Goal: Navigation & Orientation: Find specific page/section

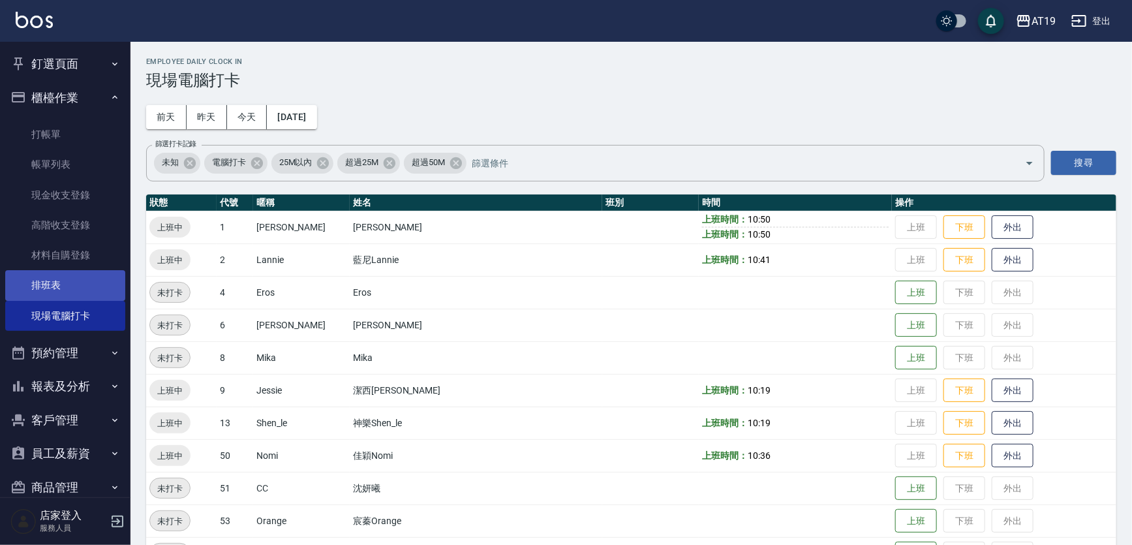
click at [57, 281] on link "排班表" at bounding box center [65, 285] width 120 height 30
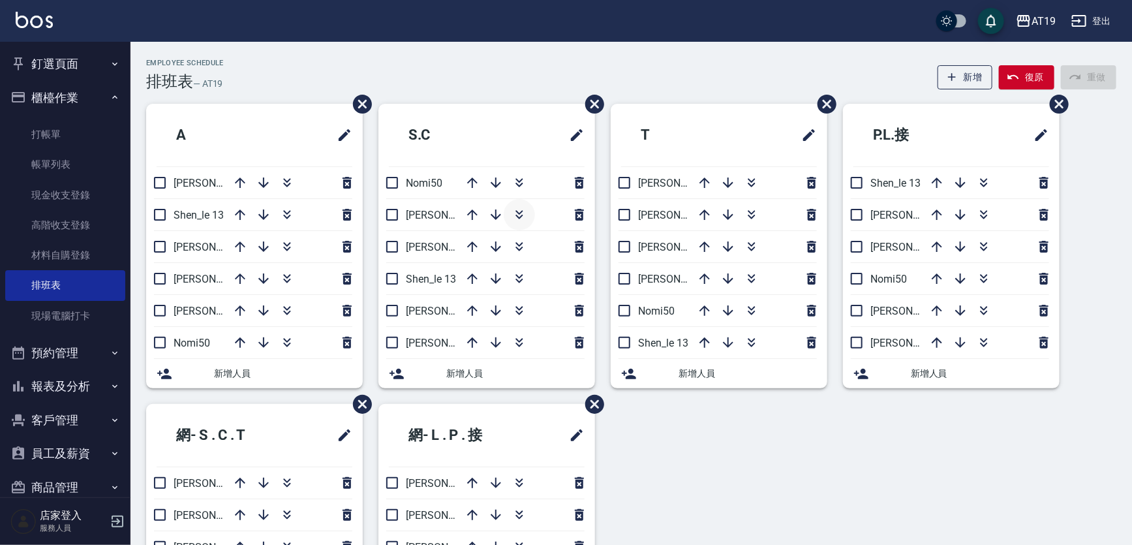
click at [522, 209] on icon "button" at bounding box center [520, 215] width 16 height 16
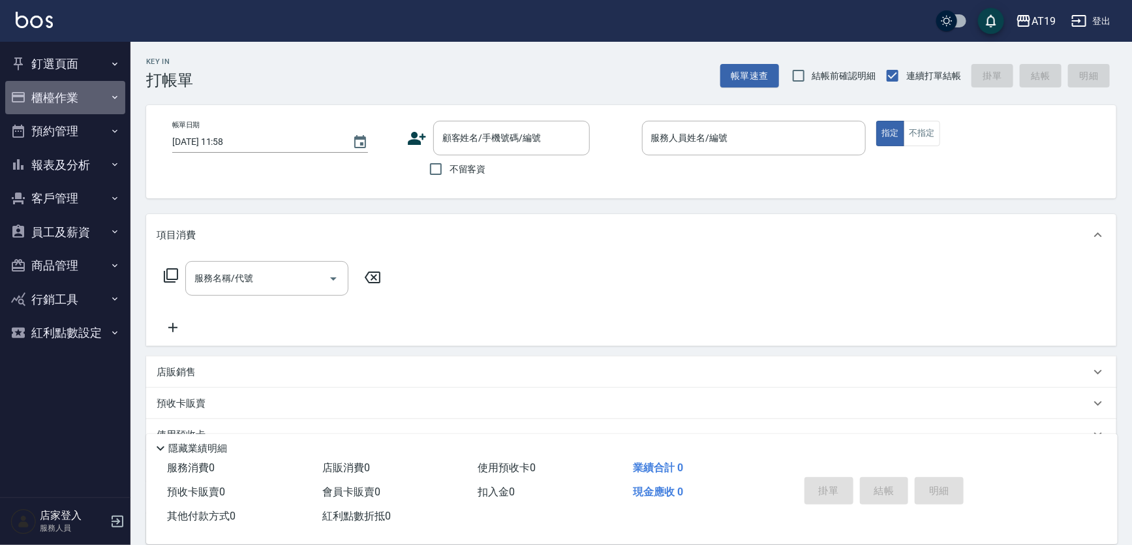
click at [119, 89] on button "櫃檯作業" at bounding box center [65, 98] width 120 height 34
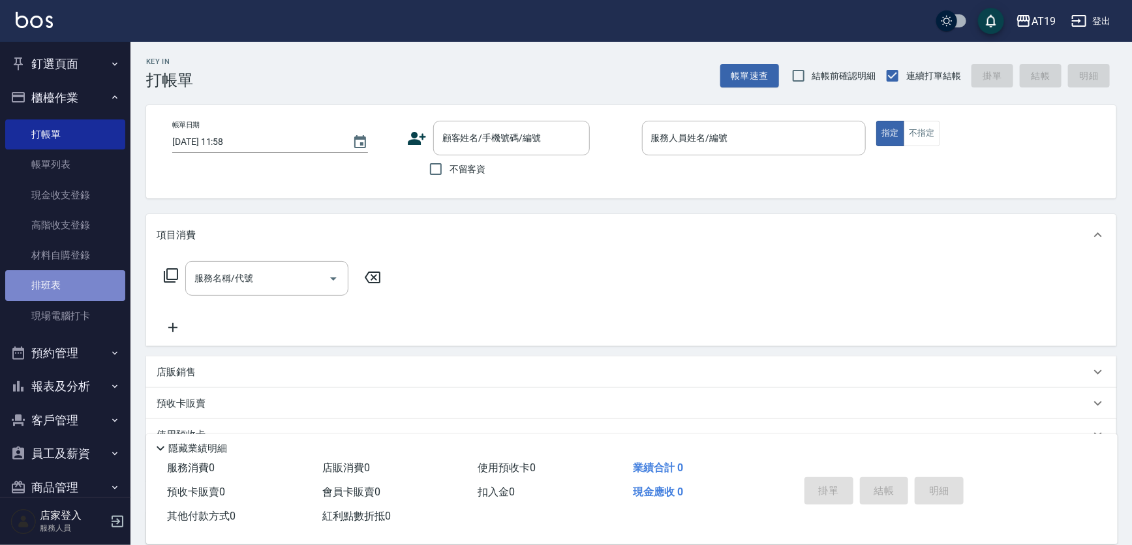
click at [93, 293] on link "排班表" at bounding box center [65, 285] width 120 height 30
